Goal: Task Accomplishment & Management: Find specific page/section

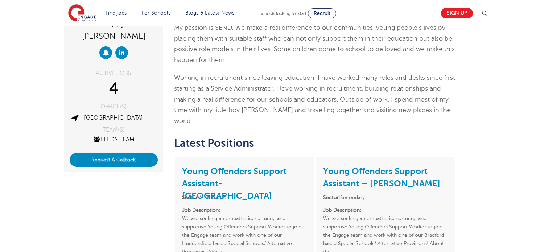
scroll to position [119, 0]
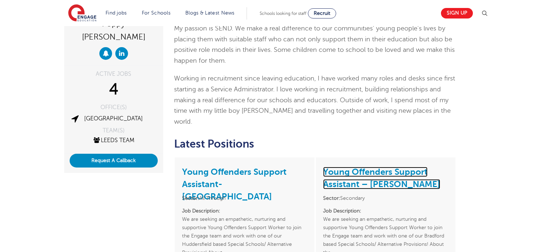
click at [342, 167] on link "Young Offenders Support Assistant – [PERSON_NAME]" at bounding box center [381, 178] width 117 height 22
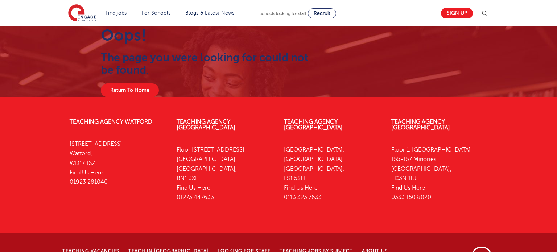
scroll to position [24, 0]
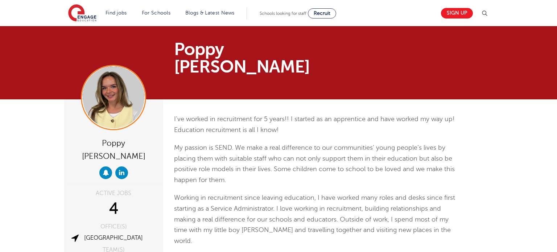
scroll to position [116, 0]
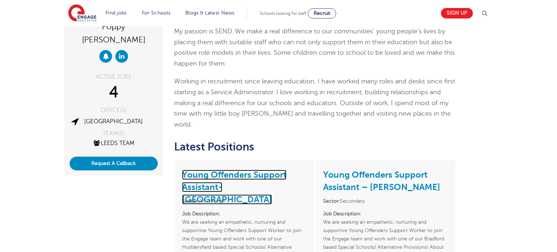
click at [232, 170] on link "Young Offenders Support Assistant- Huddersfield" at bounding box center [234, 187] width 104 height 35
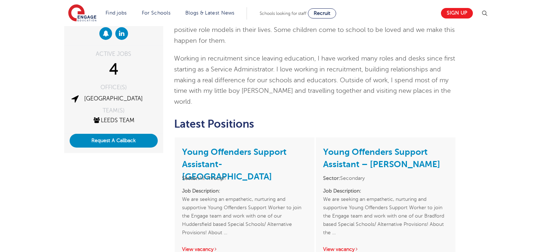
scroll to position [158, 0]
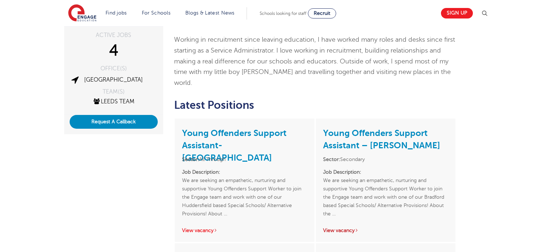
click at [340, 228] on link "View vacancy" at bounding box center [341, 230] width 36 height 5
